Goal: Transaction & Acquisition: Purchase product/service

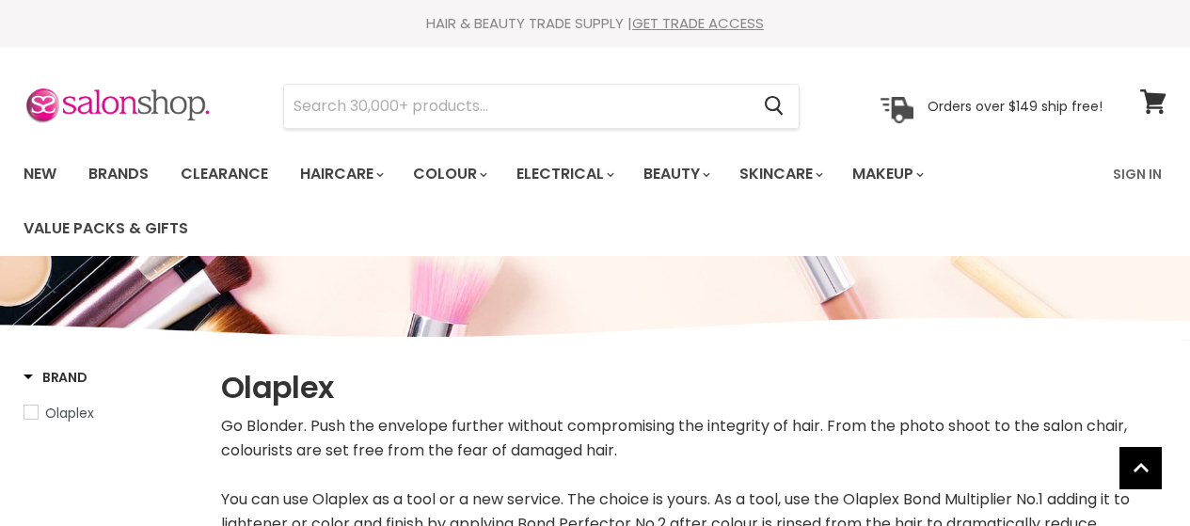
select select "manual"
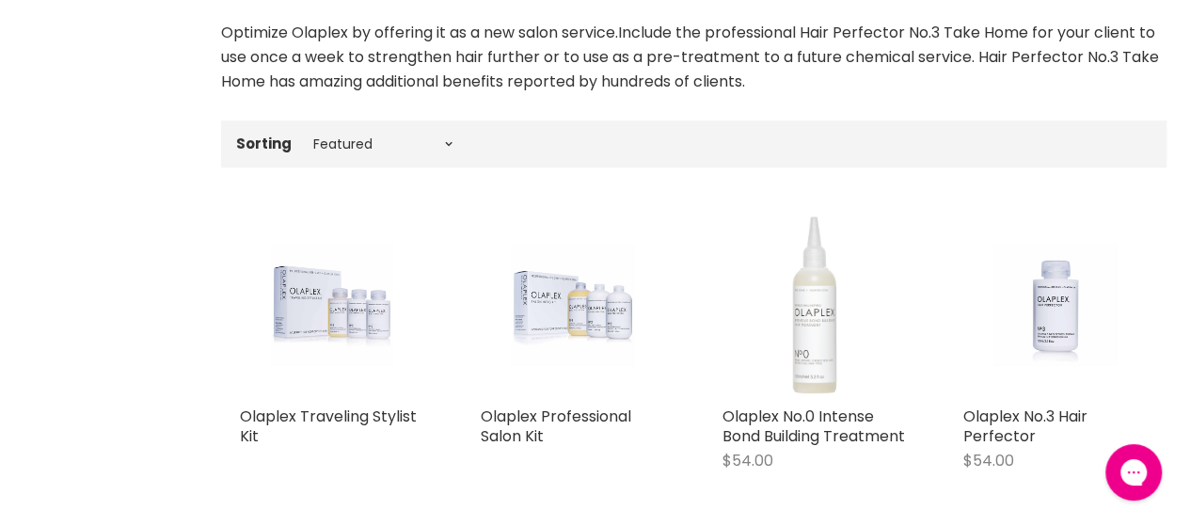
scroll to position [563, 0]
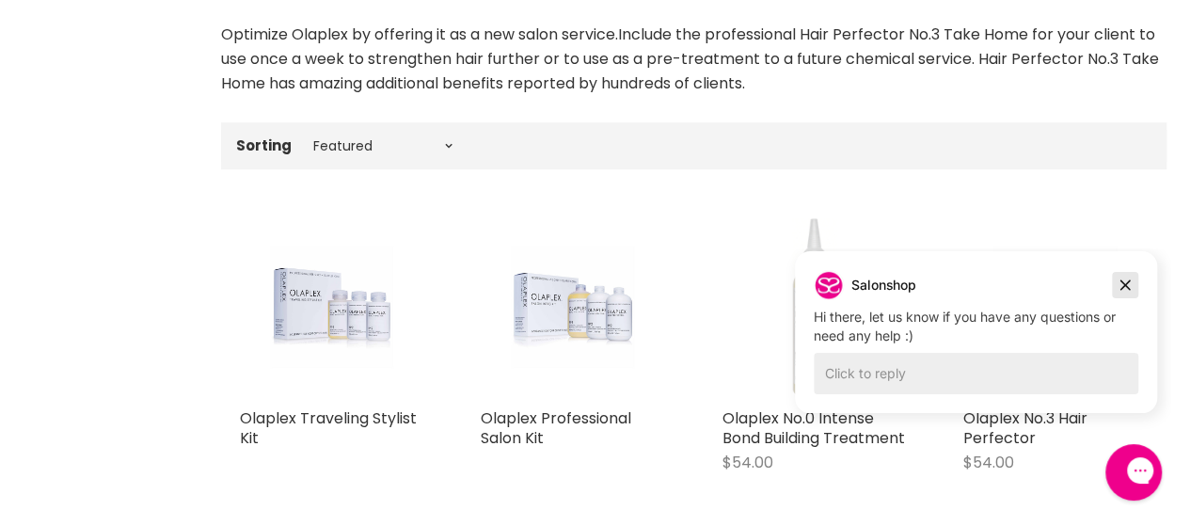
click at [1121, 285] on icon "Dismiss campaign" at bounding box center [1125, 285] width 19 height 23
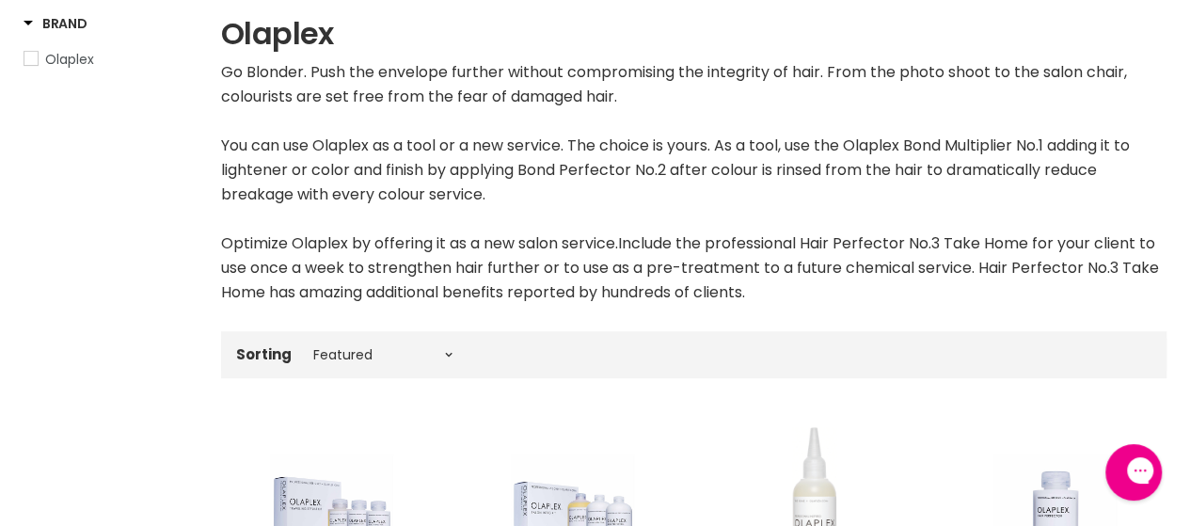
scroll to position [0, 0]
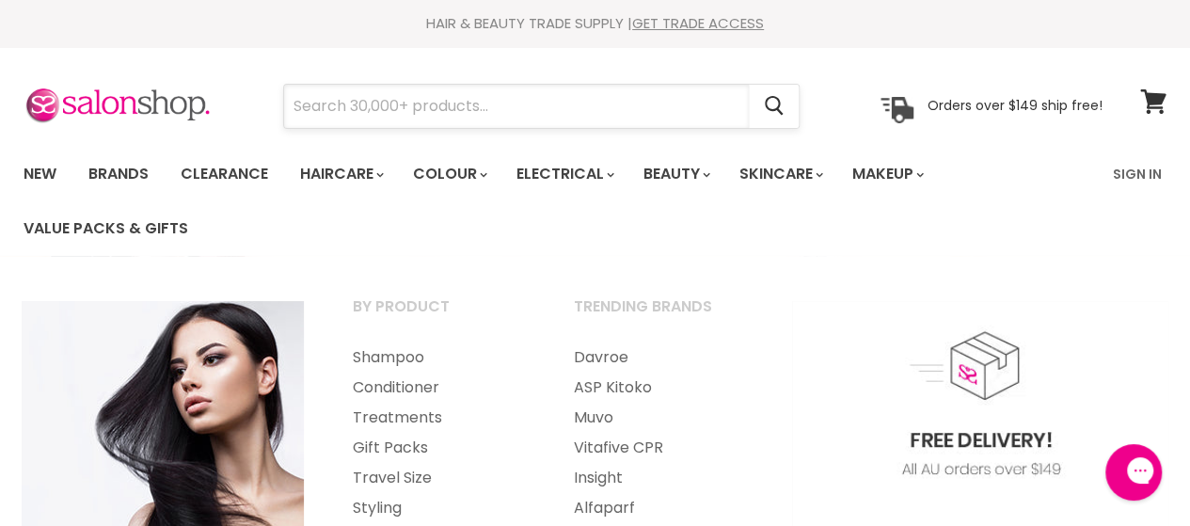
click at [388, 108] on input "Search" at bounding box center [516, 106] width 465 height 43
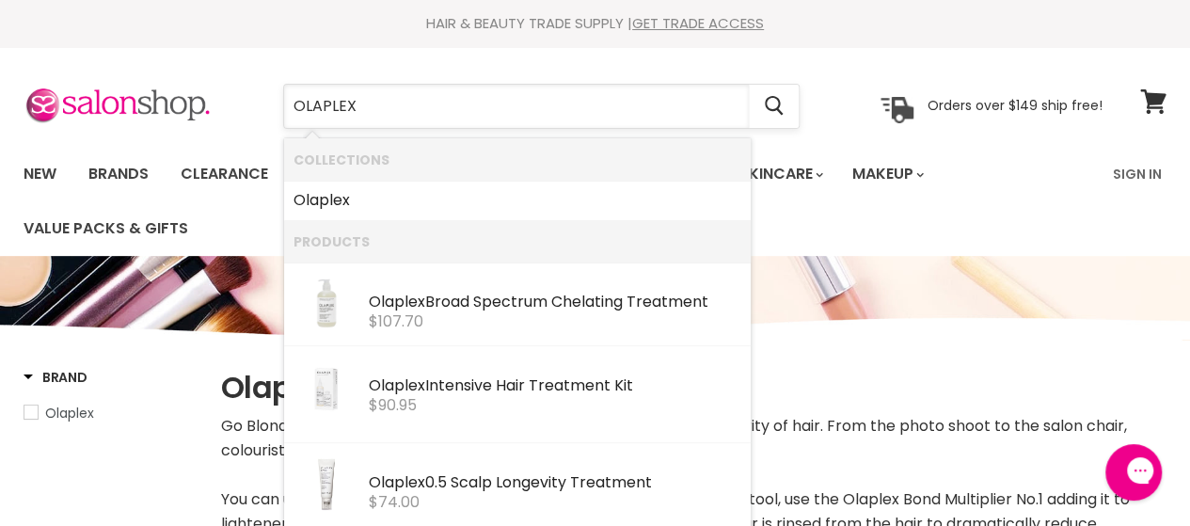
type input "OLAPLEX 1"
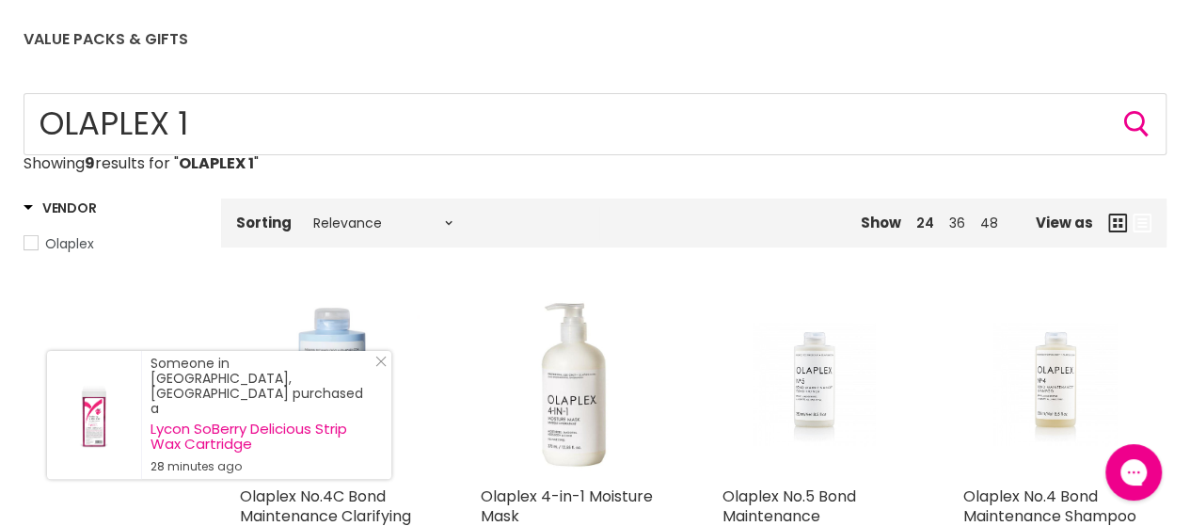
scroll to position [188, 0]
